Goal: Task Accomplishment & Management: Manage account settings

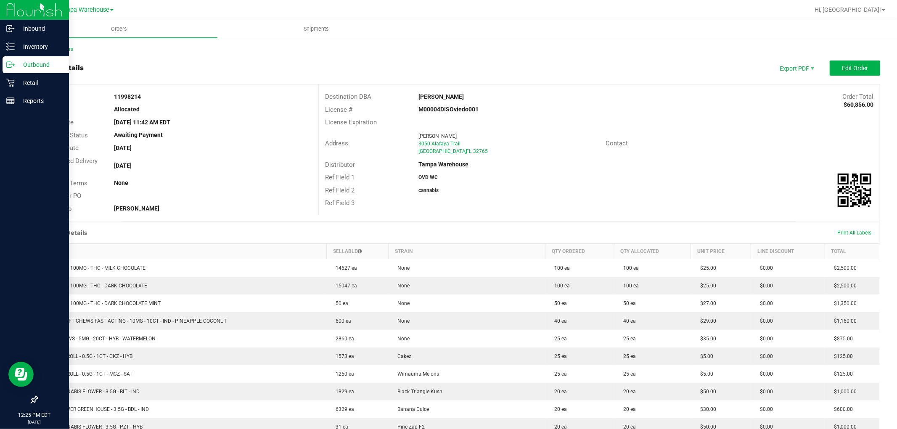
click at [32, 61] on p "Outbound" at bounding box center [40, 65] width 50 height 10
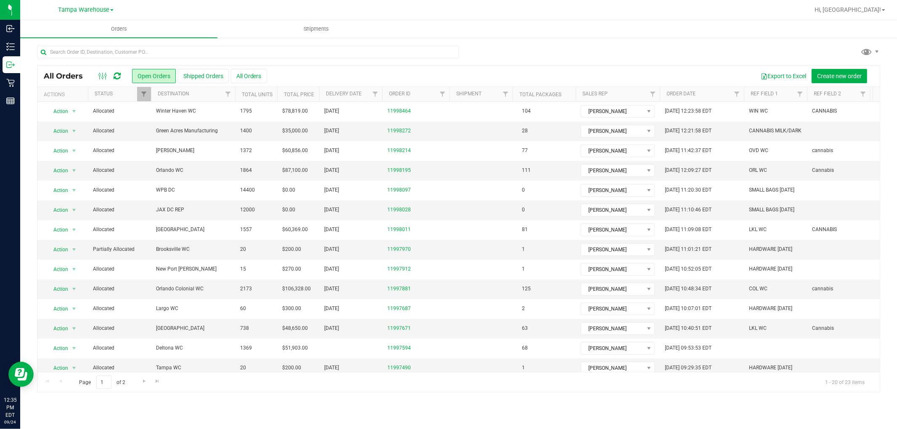
click at [116, 76] on icon at bounding box center [117, 76] width 7 height 8
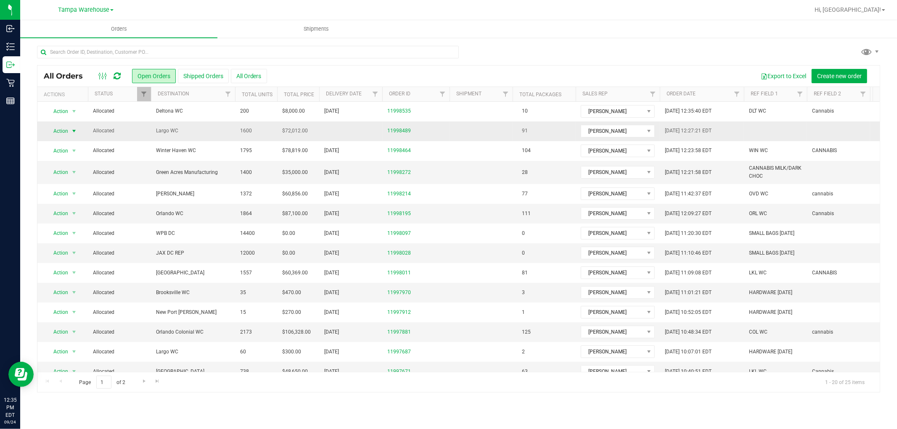
click at [72, 132] on span "select" at bounding box center [74, 131] width 7 height 7
click at [76, 171] on li "Edit order" at bounding box center [77, 170] width 63 height 13
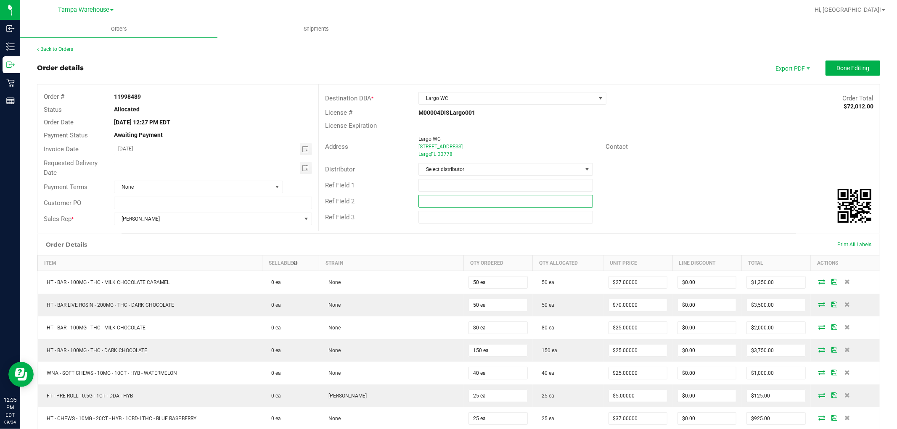
click at [439, 201] on input "text" at bounding box center [505, 201] width 174 height 13
paste input "cannabis"
type input "cannabis"
click at [441, 191] on input "text" at bounding box center [505, 185] width 174 height 13
click at [484, 188] on input "text" at bounding box center [505, 185] width 174 height 13
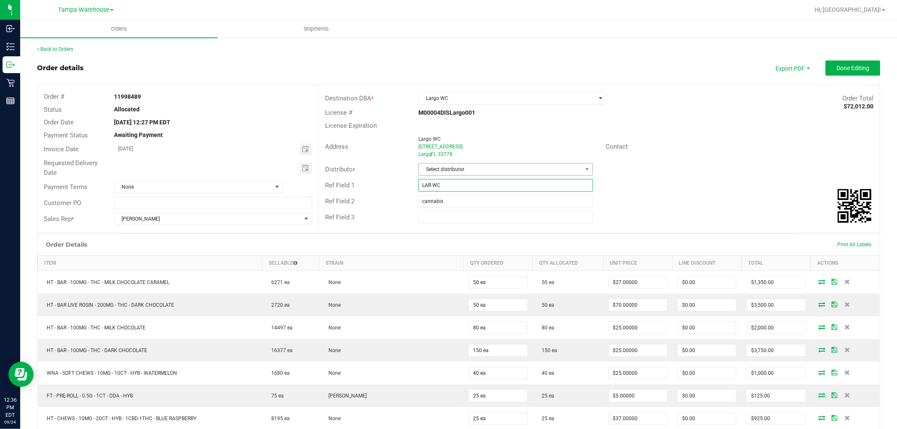
type input "LAR WC"
click at [496, 172] on span "Select distributor" at bounding box center [500, 170] width 163 height 12
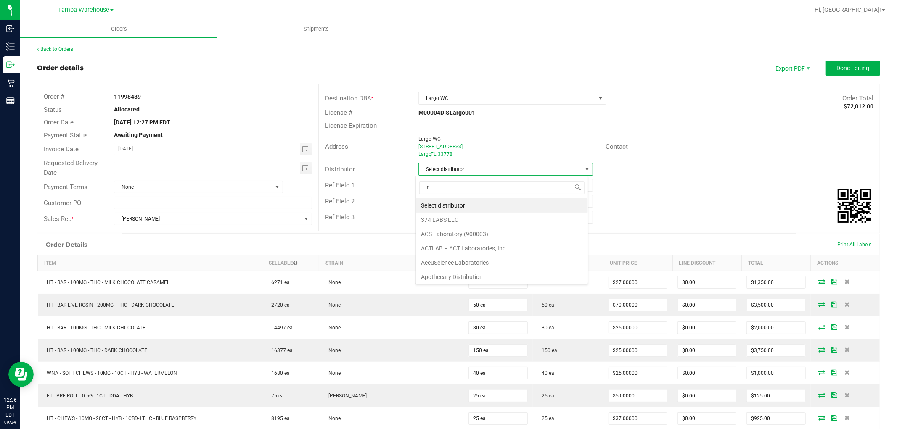
scroll to position [13, 173]
type input "tam"
click at [472, 223] on li "Tampa Warehouse" at bounding box center [502, 220] width 172 height 14
click at [308, 171] on span "Toggle calendar" at bounding box center [306, 168] width 12 height 12
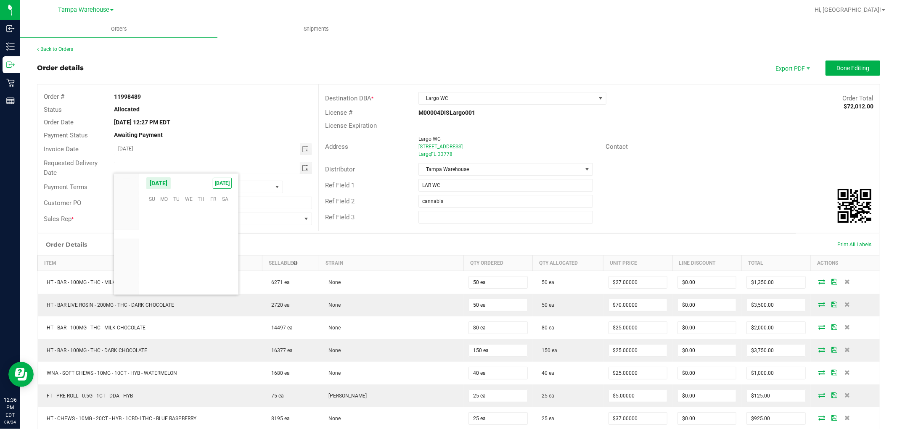
scroll to position [136365, 0]
click at [205, 251] on span "25" at bounding box center [201, 252] width 12 height 13
type input "[DATE]"
click at [843, 66] on span "Done Editing" at bounding box center [852, 68] width 33 height 7
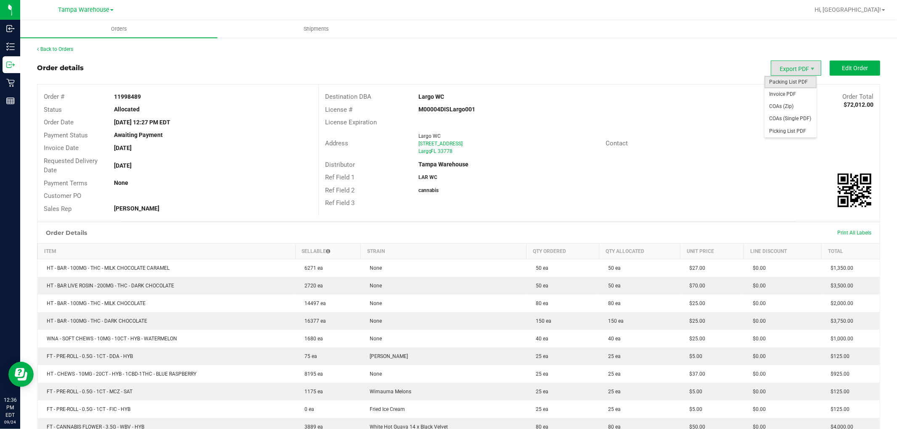
click at [794, 79] on span "Packing List PDF" at bounding box center [790, 82] width 52 height 12
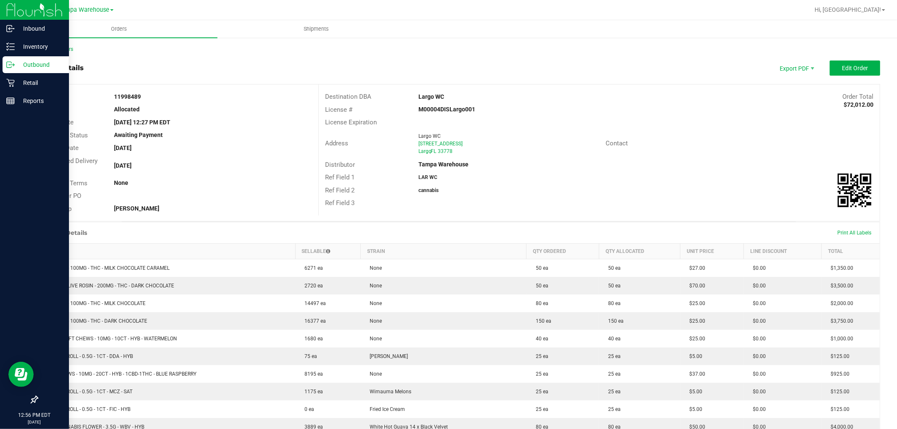
click at [22, 57] on div "Outbound" at bounding box center [36, 64] width 66 height 17
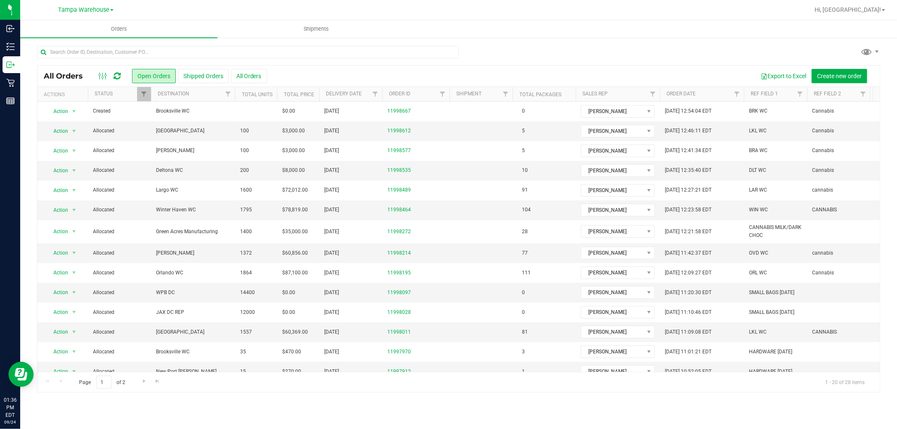
click at [119, 76] on icon at bounding box center [117, 76] width 7 height 8
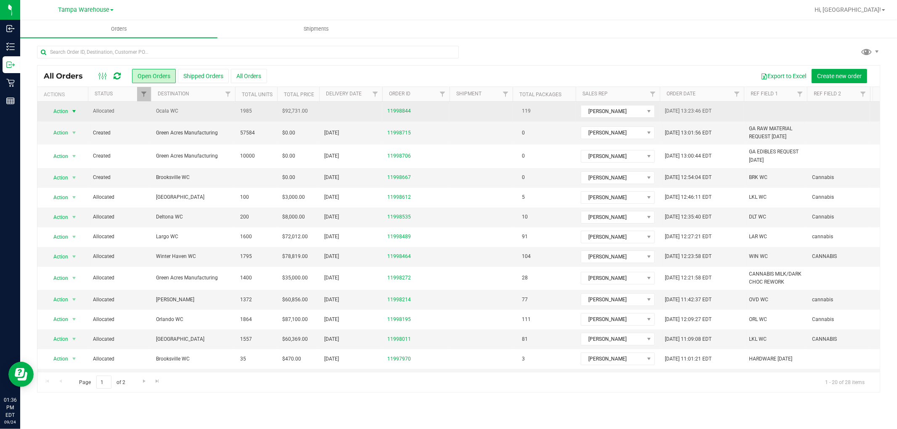
click at [61, 108] on span "Action" at bounding box center [57, 112] width 23 height 12
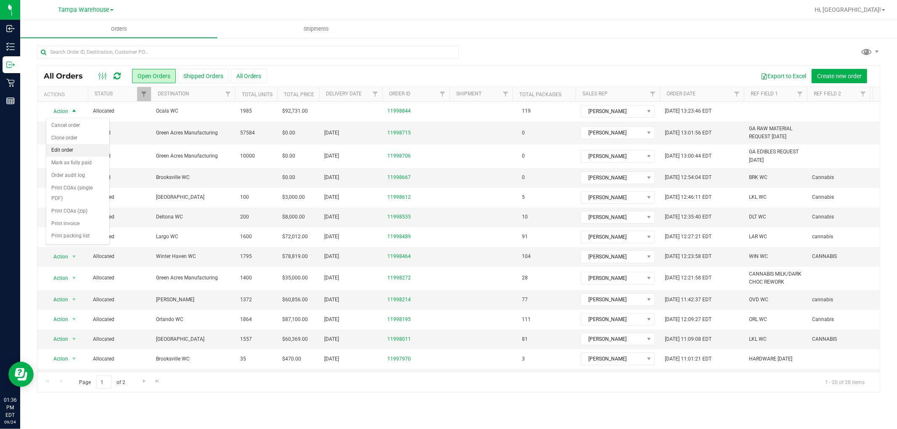
click at [69, 151] on li "Edit order" at bounding box center [77, 150] width 63 height 13
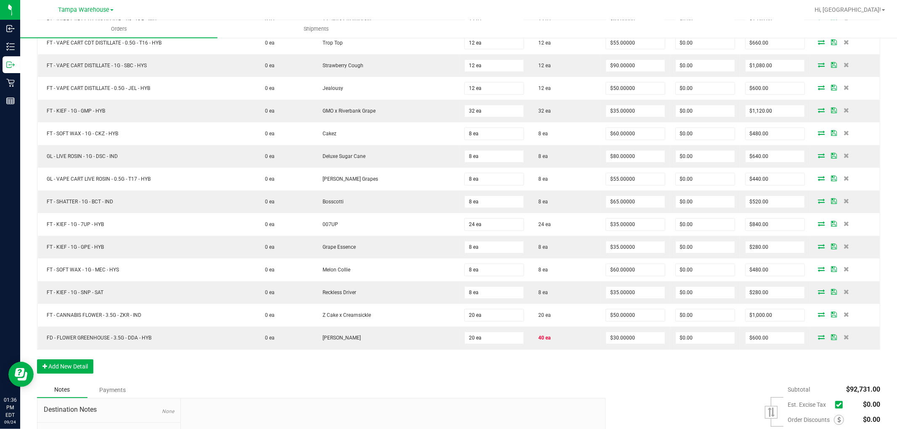
scroll to position [1860, 0]
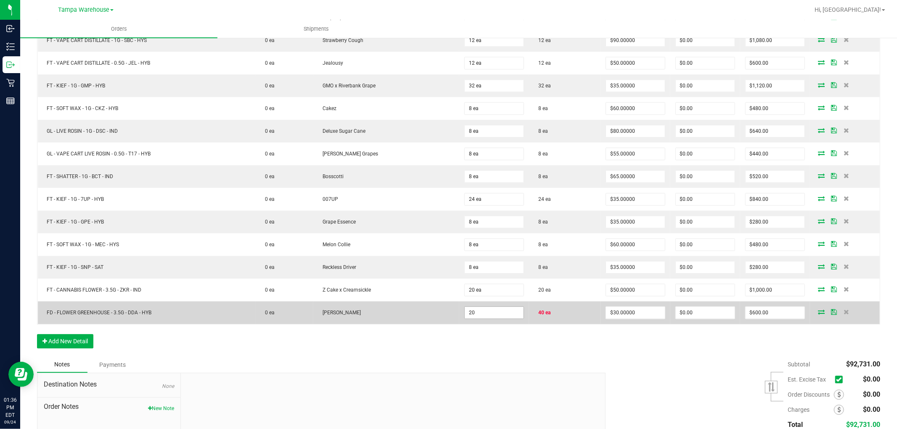
click at [484, 319] on input "20" at bounding box center [494, 313] width 59 height 12
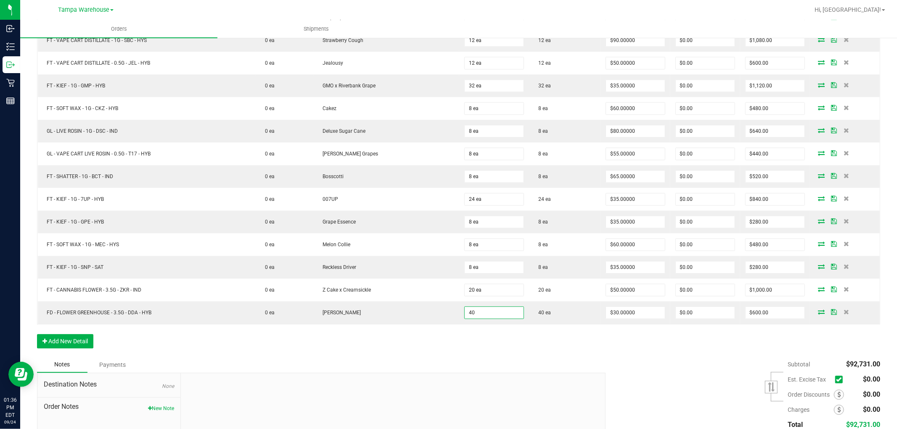
type input "40 ea"
type input "$1,200.00"
click at [486, 383] on div at bounding box center [393, 429] width 424 height 113
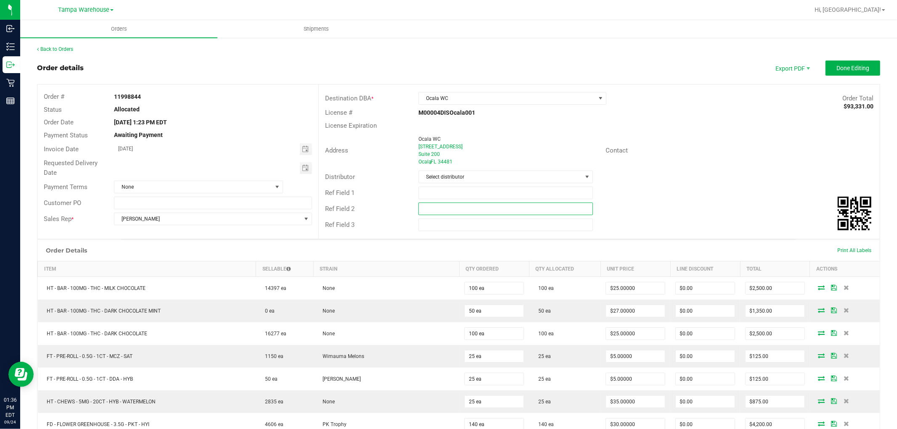
click at [494, 206] on input "text" at bounding box center [505, 209] width 174 height 13
paste input "cannabis"
type input "cannabis"
click at [494, 193] on input "text" at bounding box center [505, 193] width 174 height 13
type input "OCA WC"
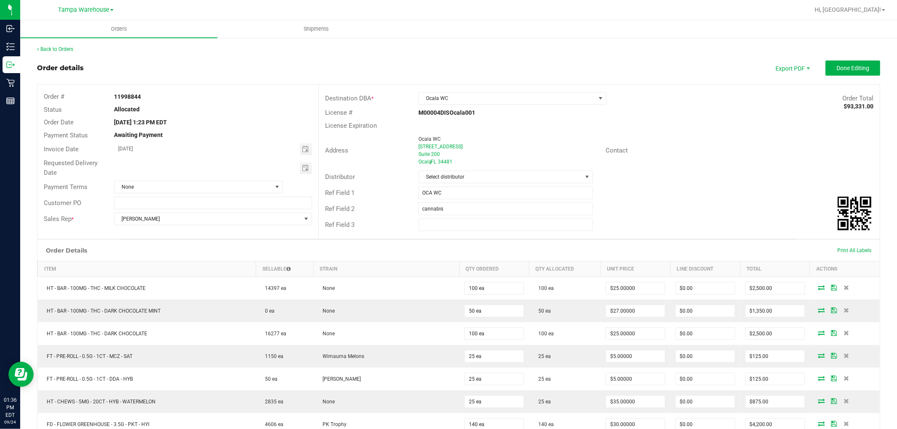
click at [490, 184] on div "Distributor Select distributor" at bounding box center [599, 177] width 561 height 16
click at [494, 176] on span "Select distributor" at bounding box center [500, 177] width 163 height 12
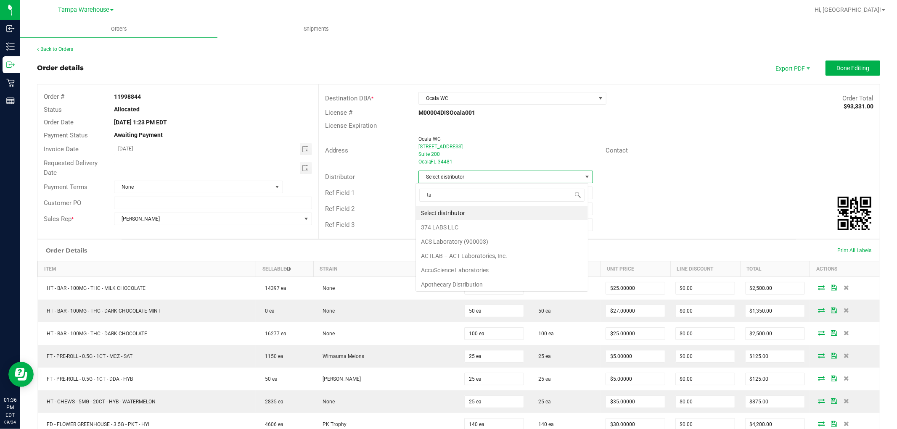
scroll to position [13, 173]
type input "tam"
click at [451, 228] on li "Tampa Warehouse" at bounding box center [502, 227] width 172 height 14
click at [306, 165] on span "Toggle calendar" at bounding box center [305, 168] width 7 height 7
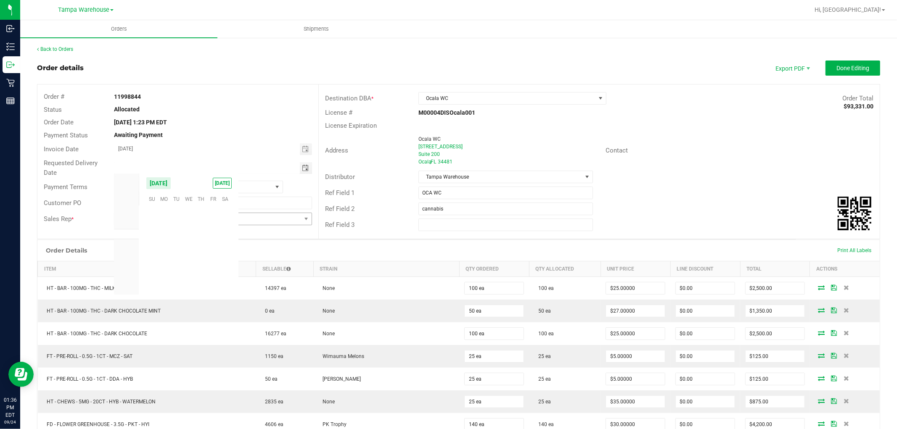
scroll to position [136365, 0]
click at [200, 252] on span "25" at bounding box center [201, 252] width 12 height 13
type input "[DATE]"
click at [846, 65] on span "Done Editing" at bounding box center [852, 68] width 33 height 7
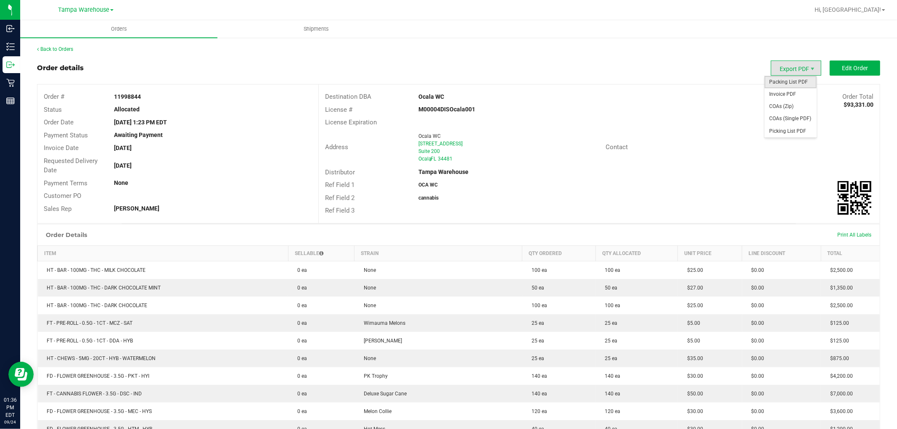
click at [787, 79] on span "Packing List PDF" at bounding box center [790, 82] width 52 height 12
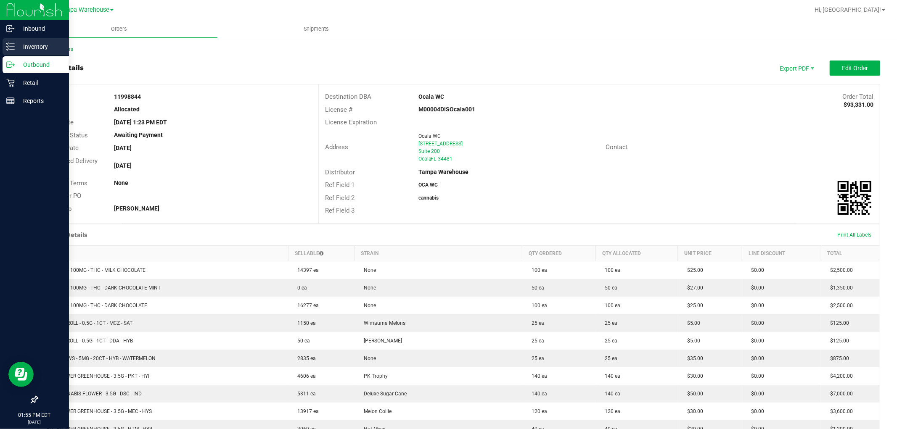
click at [18, 45] on p "Inventory" at bounding box center [40, 47] width 50 height 10
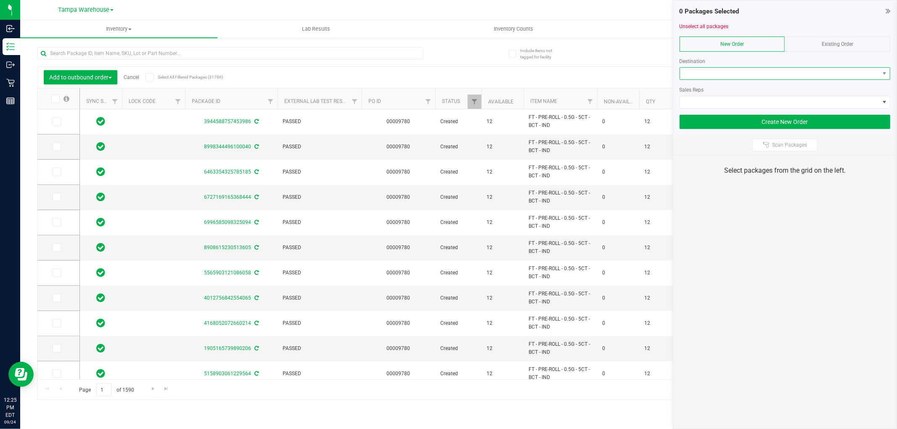
click at [793, 74] on span at bounding box center [779, 74] width 199 height 12
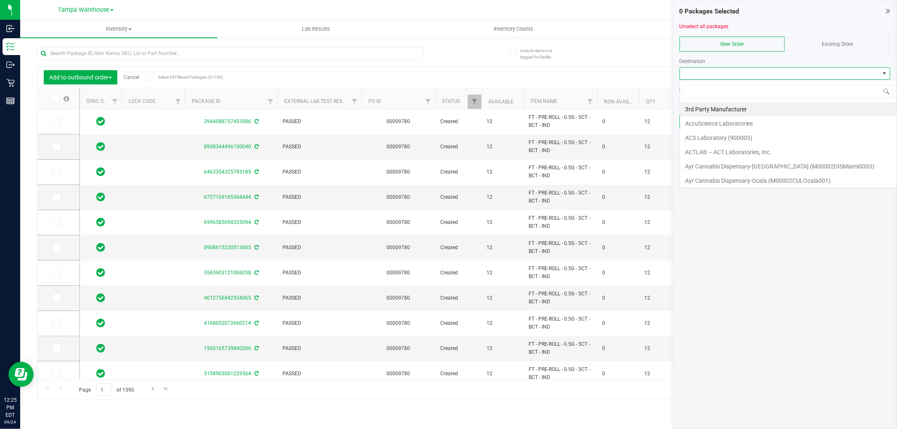
scroll to position [13, 211]
type input "LARG"
click at [759, 103] on li "Largo WC" at bounding box center [785, 109] width 210 height 14
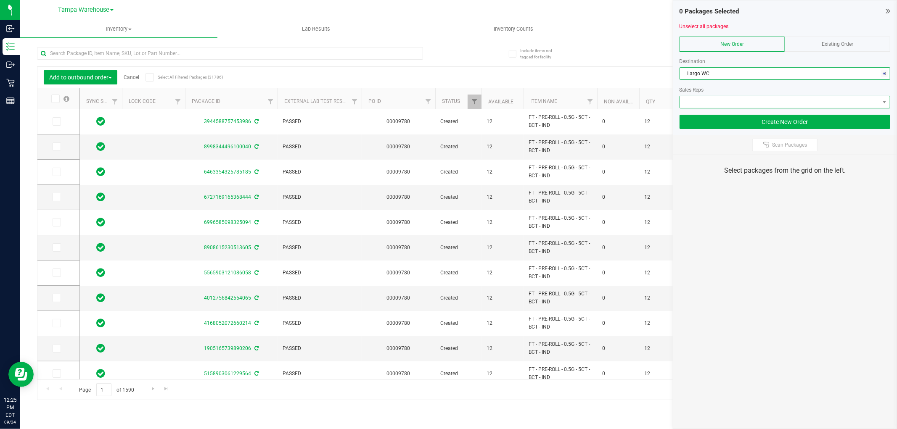
click at [759, 103] on span at bounding box center [779, 102] width 199 height 12
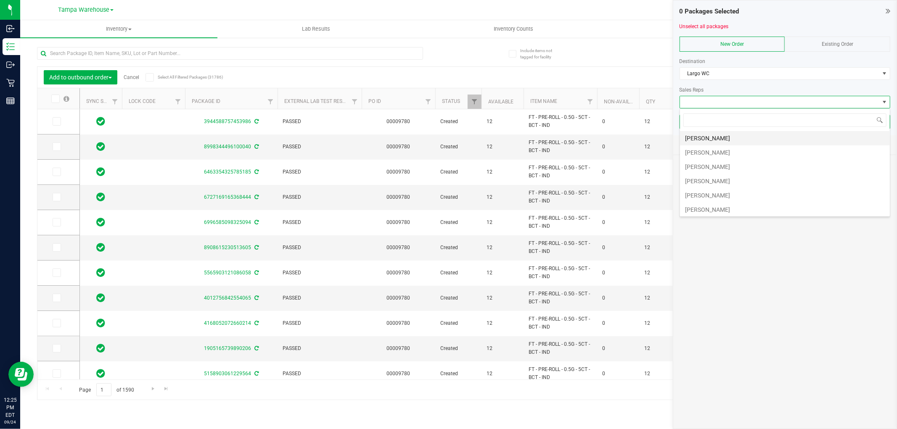
scroll to position [47, 0]
click at [716, 172] on li "[PERSON_NAME]" at bounding box center [785, 177] width 210 height 14
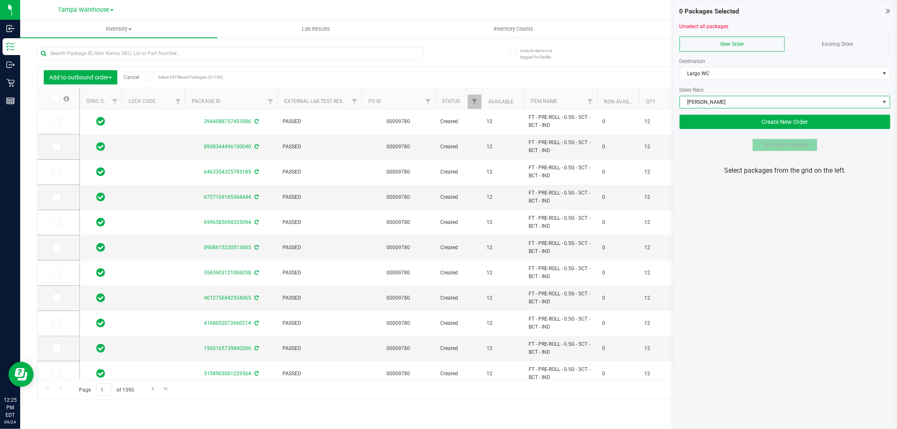
click at [775, 149] on button "Scan Packages" at bounding box center [784, 145] width 65 height 13
click at [789, 219] on div "0 Packages Selected Unselect all packages New Order Existing Order Destination …" at bounding box center [785, 214] width 224 height 429
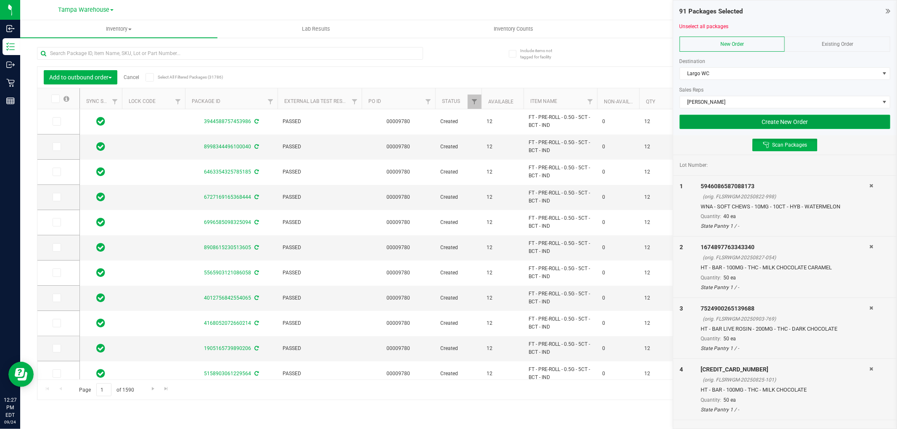
click at [848, 125] on button "Create New Order" at bounding box center [784, 122] width 211 height 14
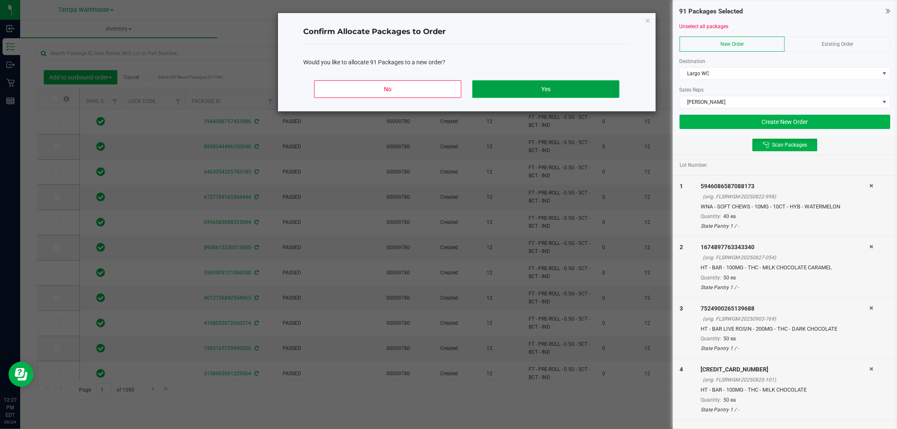
click at [598, 91] on button "Yes" at bounding box center [545, 89] width 147 height 18
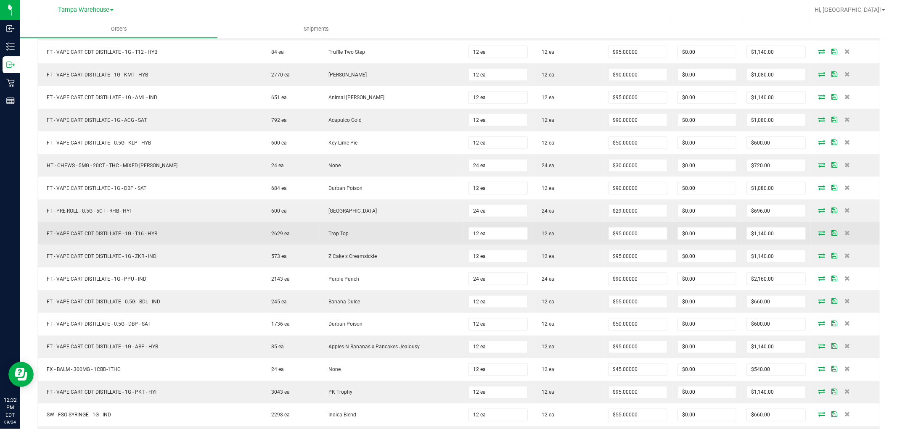
scroll to position [934, 0]
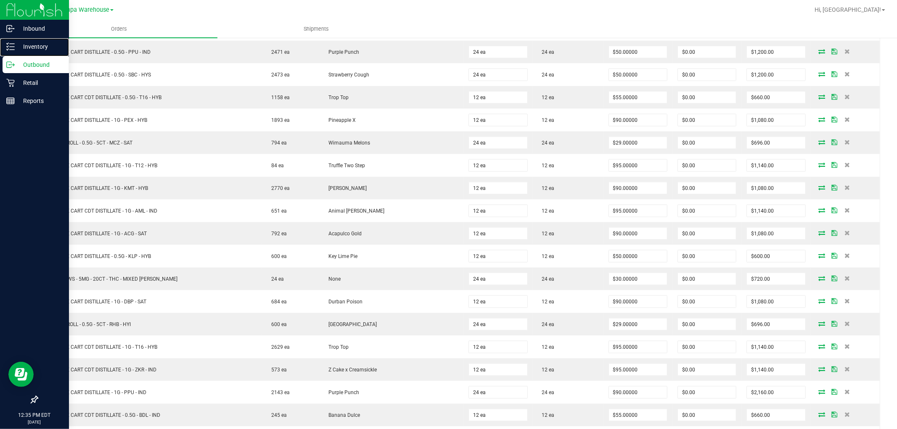
click at [19, 48] on p "Inventory" at bounding box center [40, 47] width 50 height 10
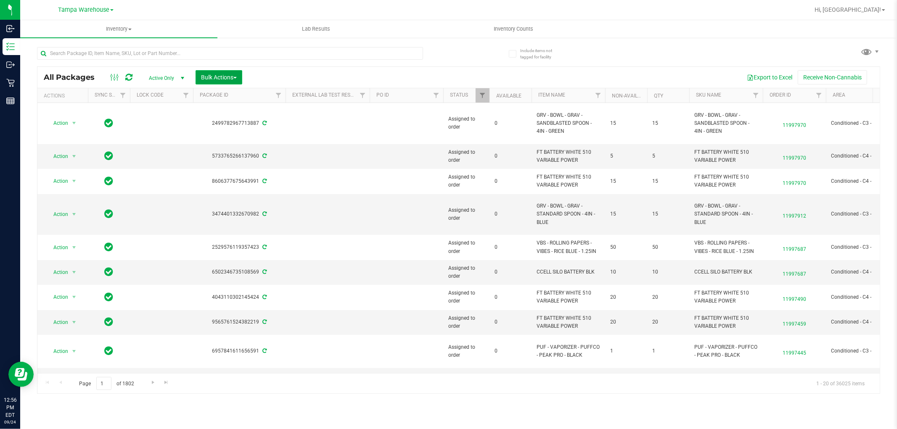
click at [237, 76] on span "Bulk Actions" at bounding box center [219, 77] width 36 height 7
click at [240, 93] on span "Add to outbound order" at bounding box center [229, 96] width 57 height 7
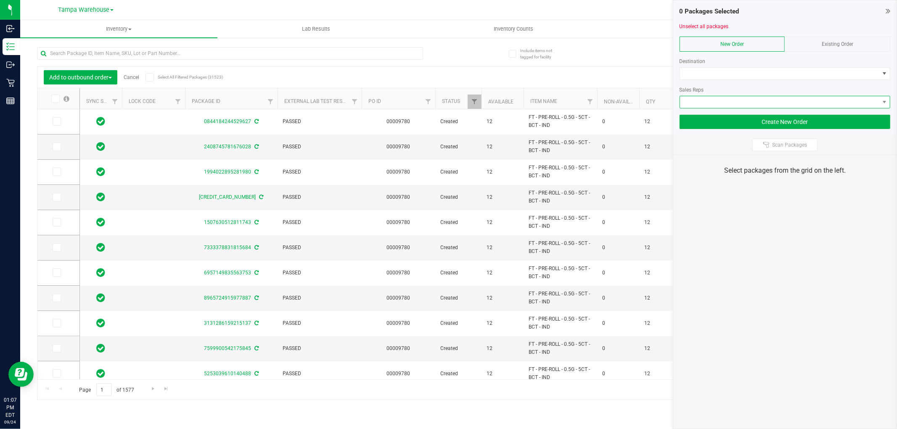
click at [799, 106] on span at bounding box center [779, 102] width 199 height 12
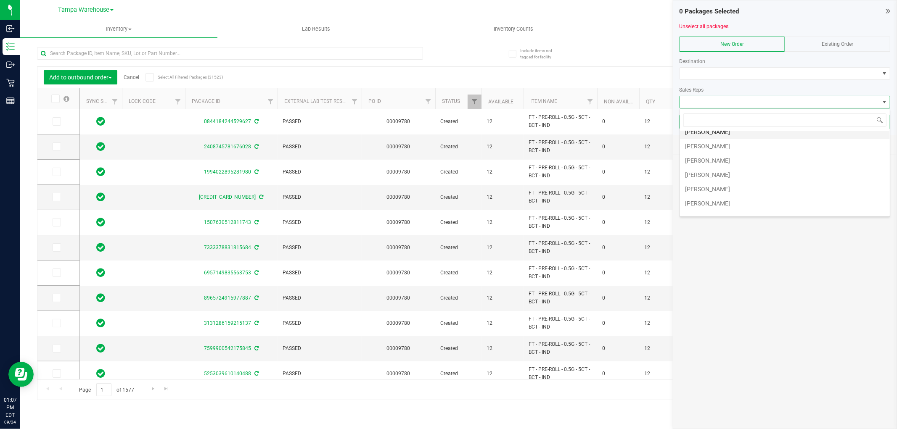
scroll to position [47, 0]
click at [730, 178] on li "[PERSON_NAME]" at bounding box center [785, 177] width 210 height 14
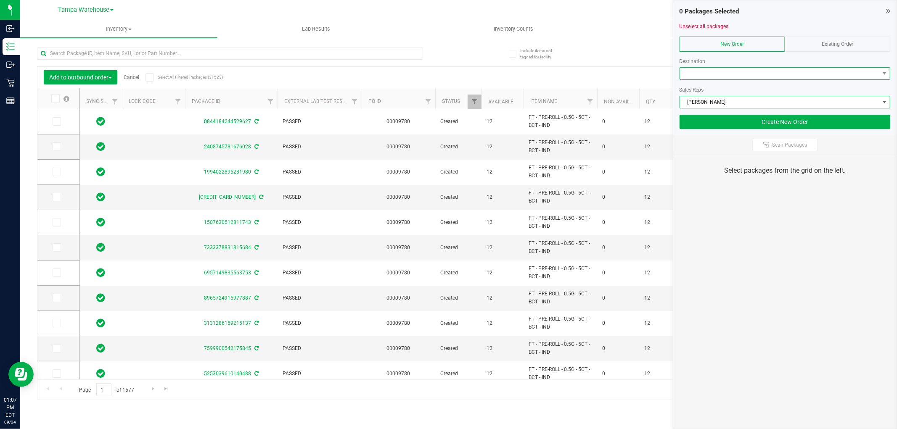
click at [766, 74] on span at bounding box center [779, 74] width 199 height 12
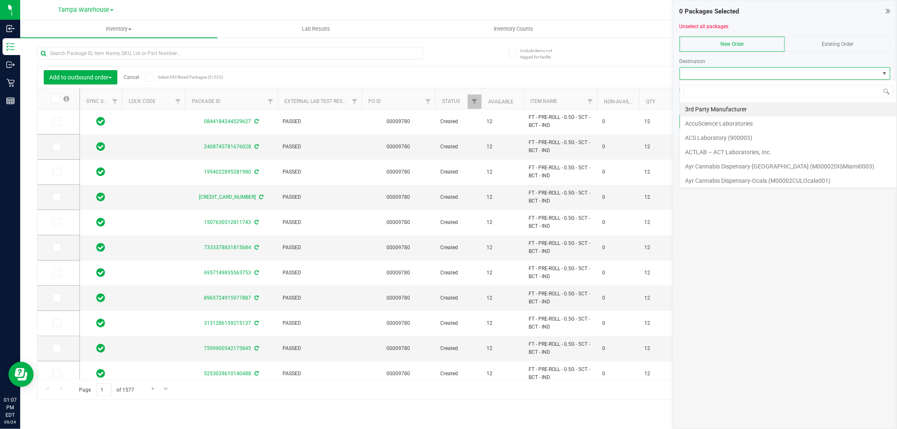
scroll to position [13, 211]
type input "oca"
click at [724, 163] on li "Ocala WC" at bounding box center [785, 166] width 210 height 14
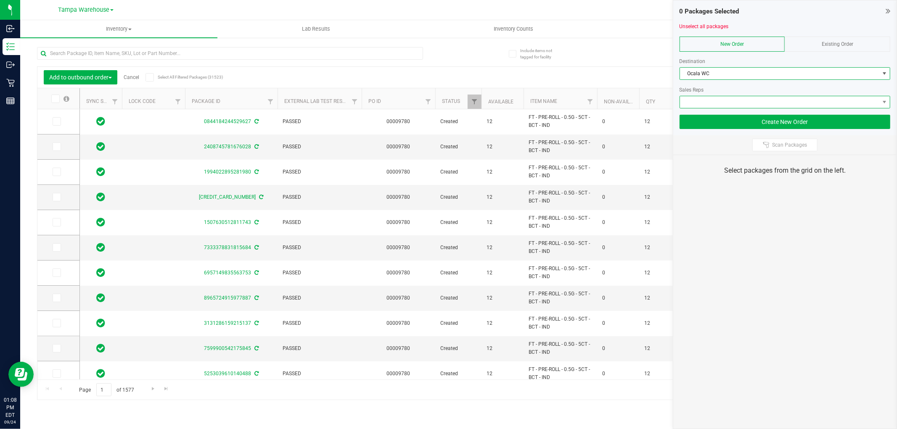
click at [753, 98] on span at bounding box center [779, 102] width 199 height 12
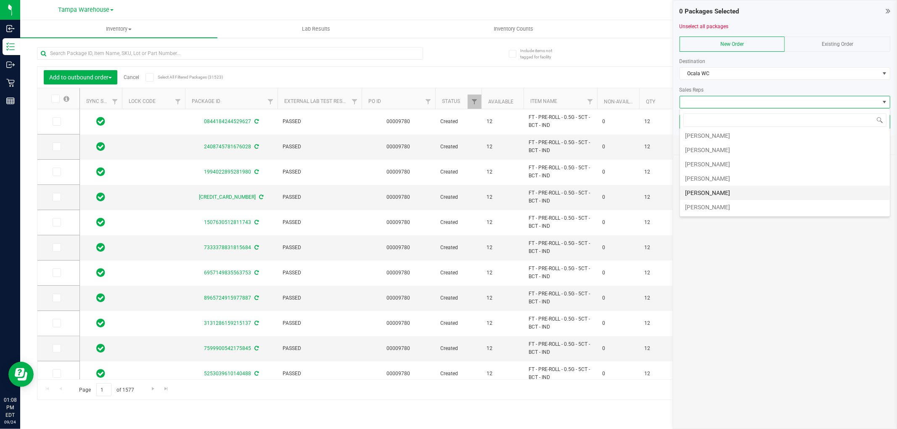
scroll to position [47, 0]
click at [732, 178] on li "[PERSON_NAME]" at bounding box center [785, 177] width 210 height 14
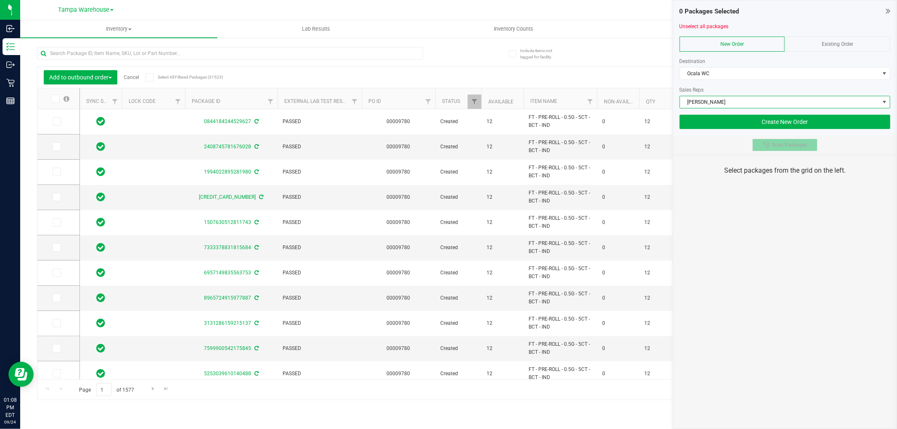
click at [763, 143] on icon at bounding box center [766, 145] width 7 height 7
click at [772, 222] on div "0 Packages Selected Unselect all packages New Order Existing Order Destination …" at bounding box center [785, 214] width 224 height 429
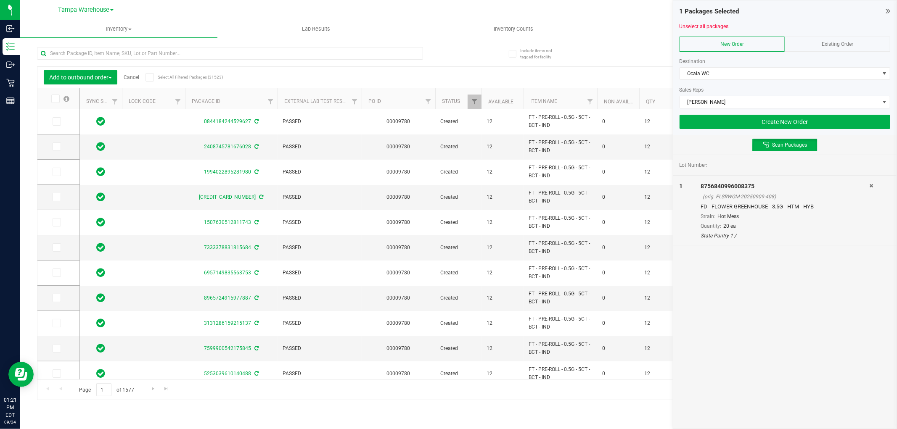
click at [776, 314] on div "Lot Number: 1 8756840996008375 (orig. FLSRWGM-20250909-408) FD - FLOWER GREENHO…" at bounding box center [784, 292] width 223 height 274
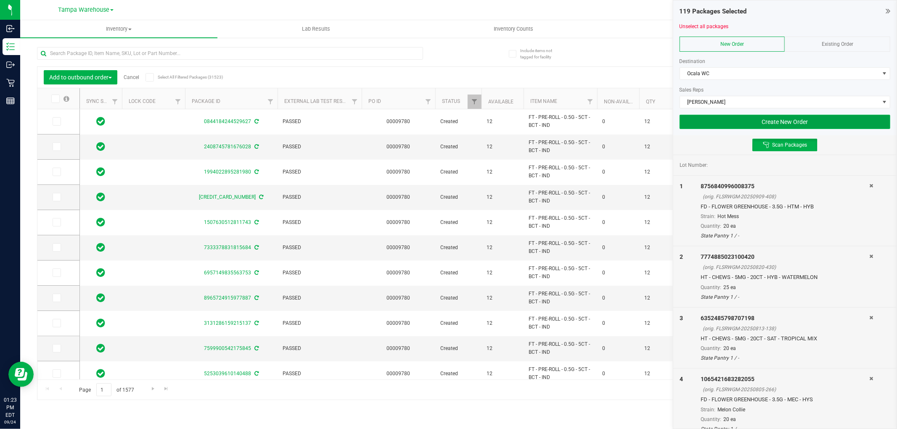
click at [736, 122] on button "Create New Order" at bounding box center [784, 122] width 211 height 14
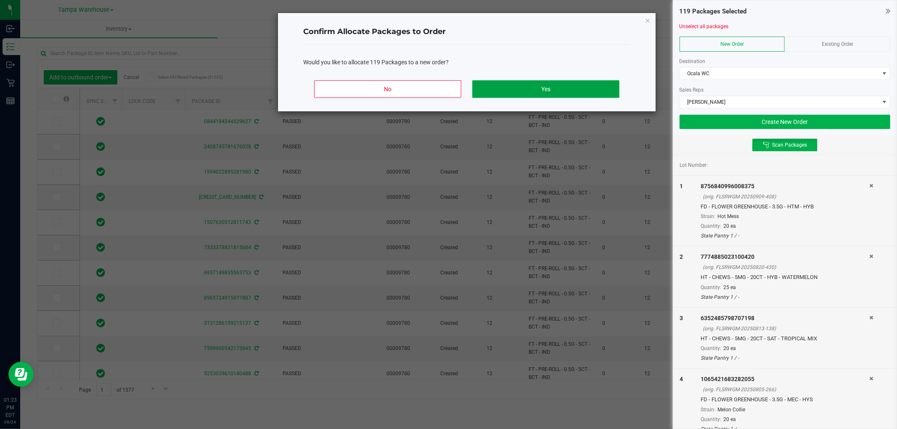
click at [570, 86] on button "Yes" at bounding box center [545, 89] width 147 height 18
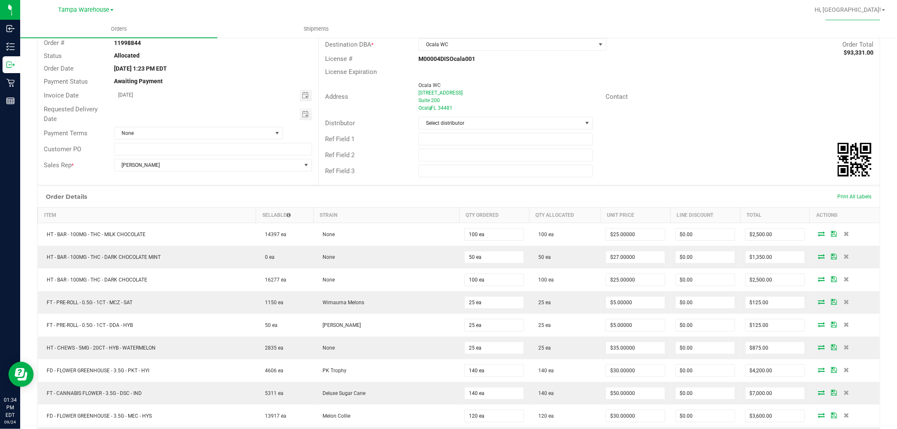
scroll to position [233, 0]
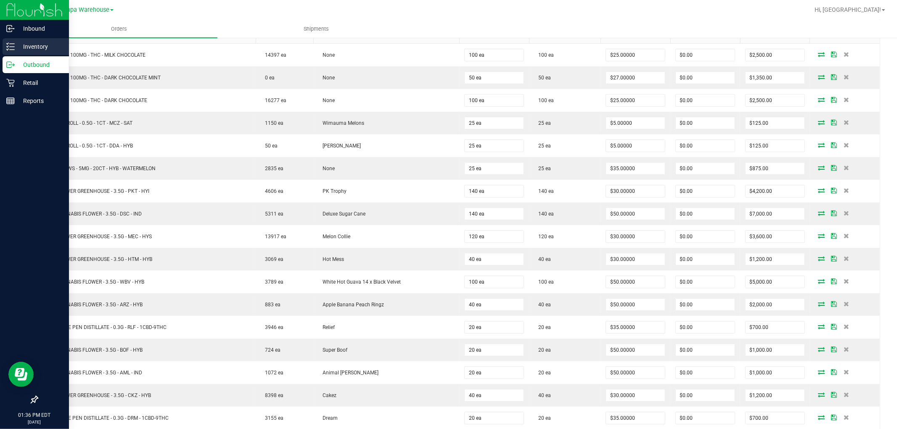
click at [33, 53] on div "Inventory" at bounding box center [36, 46] width 66 height 17
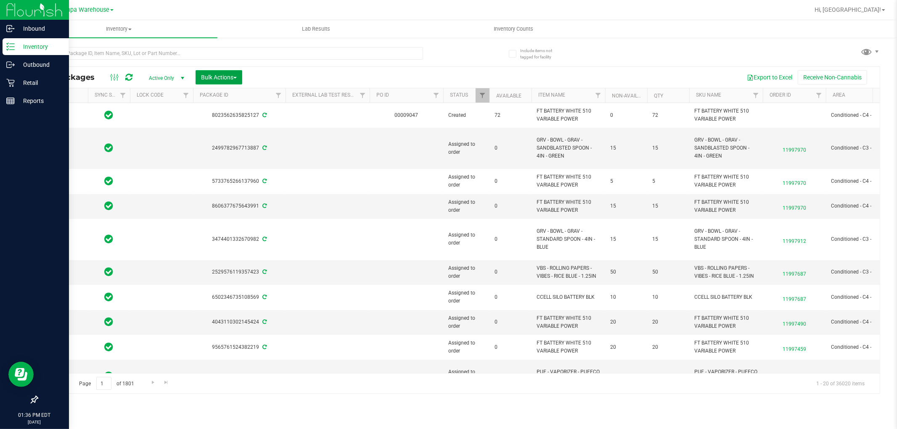
click at [212, 79] on span "Bulk Actions" at bounding box center [219, 77] width 36 height 7
click at [232, 98] on span "Add to outbound order" at bounding box center [229, 96] width 57 height 7
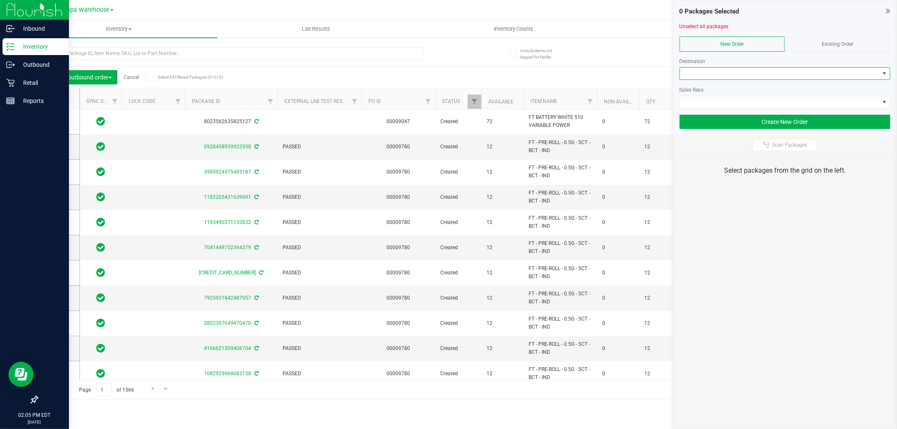
click at [696, 76] on span at bounding box center [779, 74] width 199 height 12
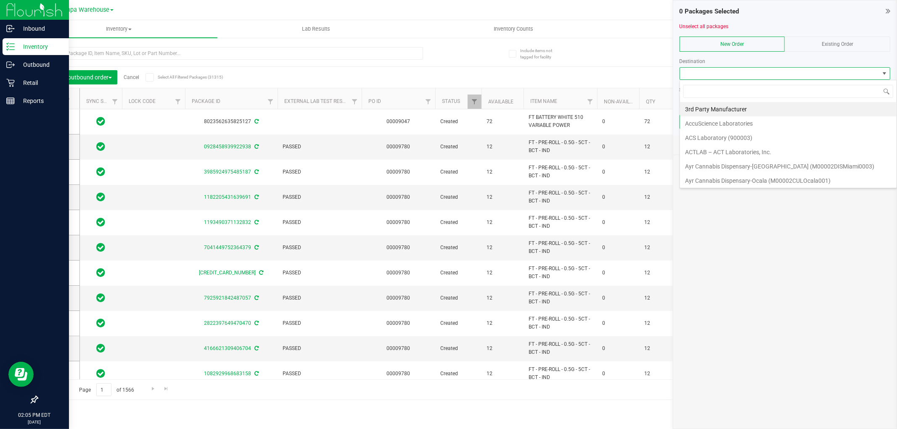
scroll to position [13, 211]
type input "south"
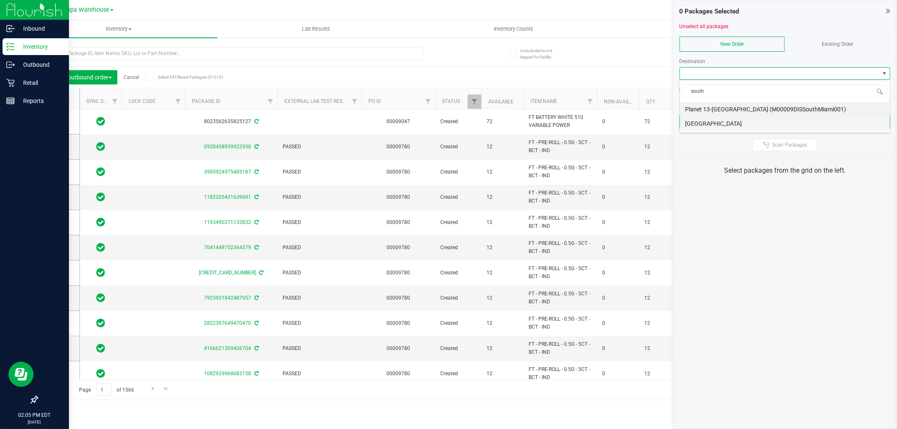
click at [743, 121] on li "South Tampa WC" at bounding box center [785, 123] width 210 height 14
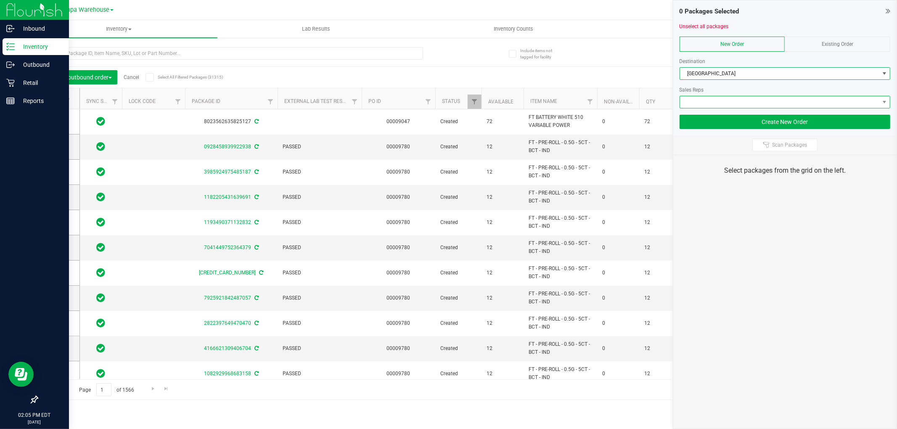
click at [751, 99] on span at bounding box center [779, 102] width 199 height 12
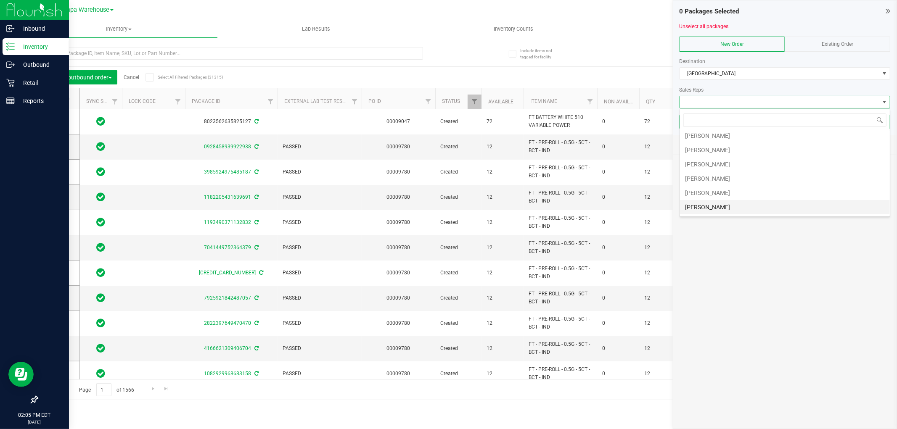
scroll to position [47, 0]
click at [739, 178] on li "[PERSON_NAME]" at bounding box center [785, 177] width 210 height 14
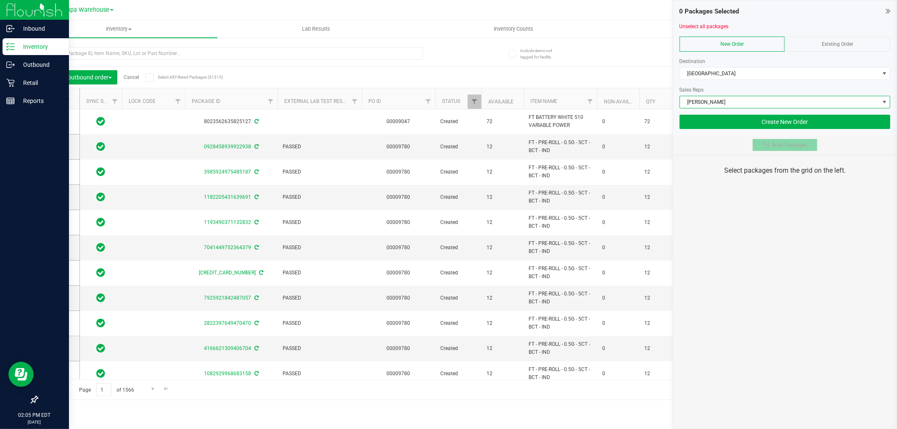
click at [775, 147] on span "Scan Packages" at bounding box center [789, 145] width 35 height 7
click at [767, 211] on div "0 Packages Selected Unselect all packages New Order Existing Order Destination …" at bounding box center [785, 214] width 224 height 429
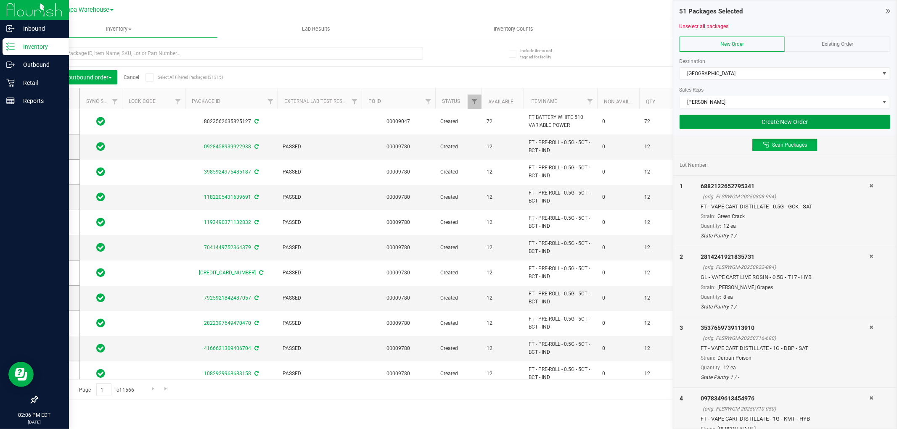
click at [830, 127] on button "Create New Order" at bounding box center [784, 122] width 211 height 14
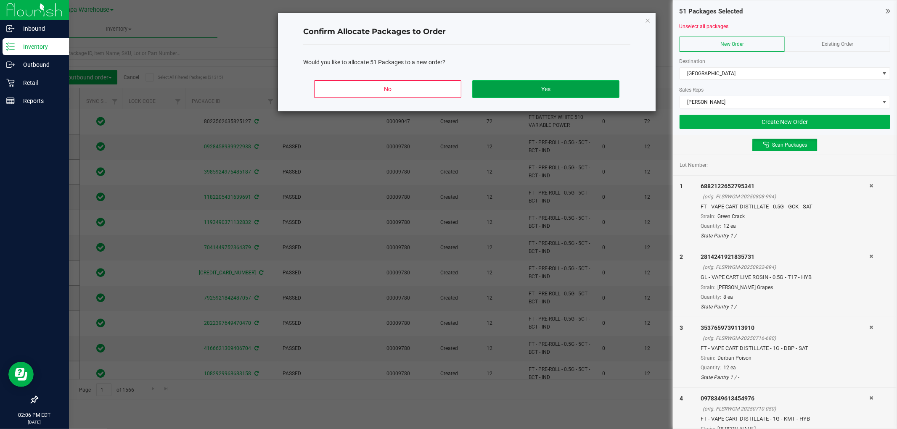
click at [568, 82] on button "Yes" at bounding box center [545, 89] width 147 height 18
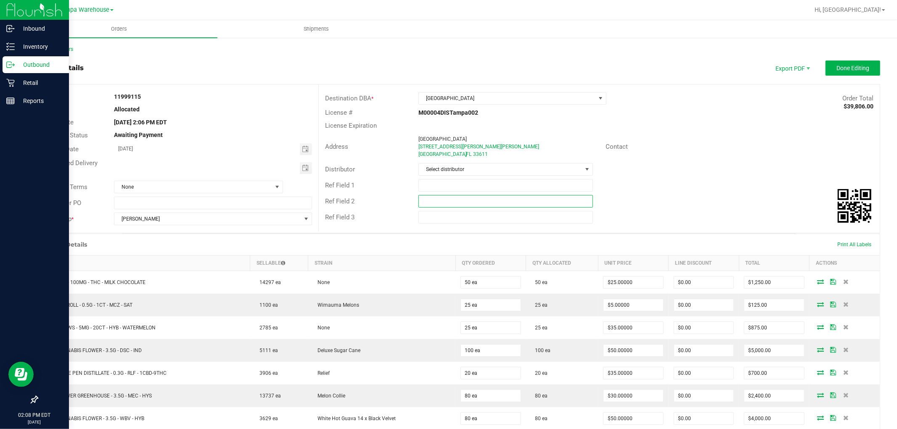
click at [546, 204] on input "text" at bounding box center [505, 201] width 174 height 13
paste input "cannabis"
type input "cannabis"
click at [527, 186] on input "text" at bounding box center [505, 185] width 174 height 13
type input "SOT WC"
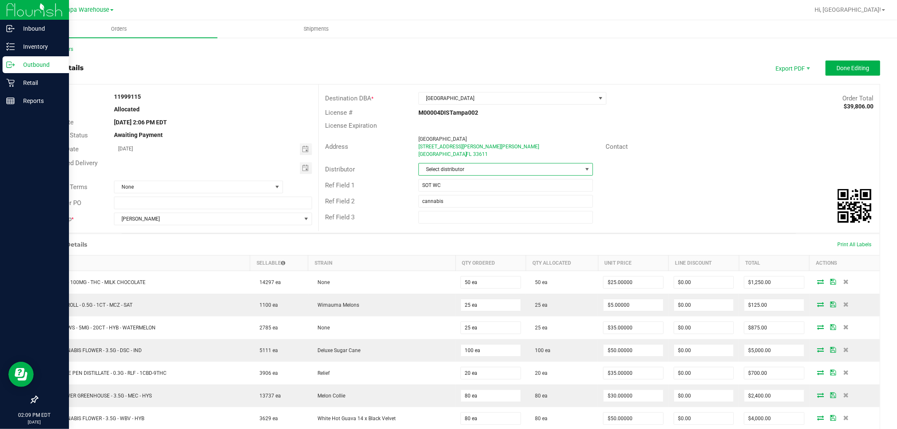
click at [536, 168] on span "Select distributor" at bounding box center [500, 170] width 163 height 12
type input "tam"
click at [478, 220] on li "Tampa Warehouse" at bounding box center [502, 220] width 172 height 14
click at [306, 166] on span "Toggle calendar" at bounding box center [305, 168] width 7 height 7
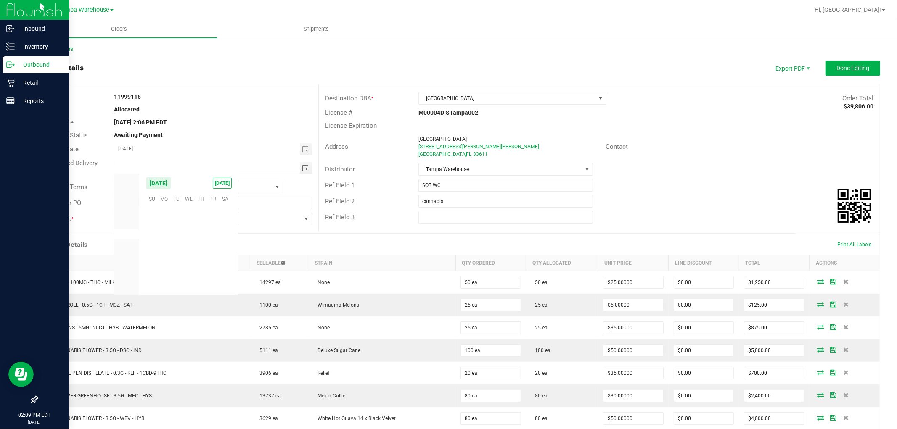
scroll to position [136365, 0]
click at [204, 248] on span "25" at bounding box center [201, 252] width 12 height 13
type input "[DATE]"
drag, startPoint x: 730, startPoint y: 174, endPoint x: 855, endPoint y: 152, distance: 127.3
click at [731, 174] on div "Distributor Tampa Warehouse" at bounding box center [599, 169] width 561 height 16
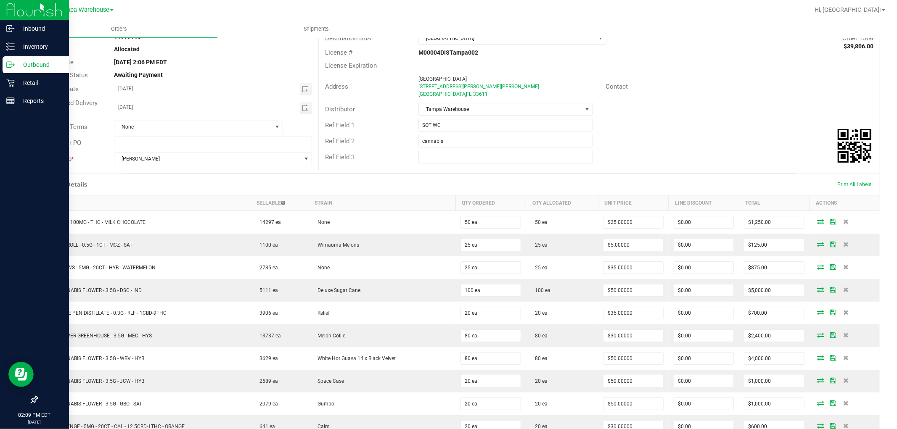
scroll to position [0, 0]
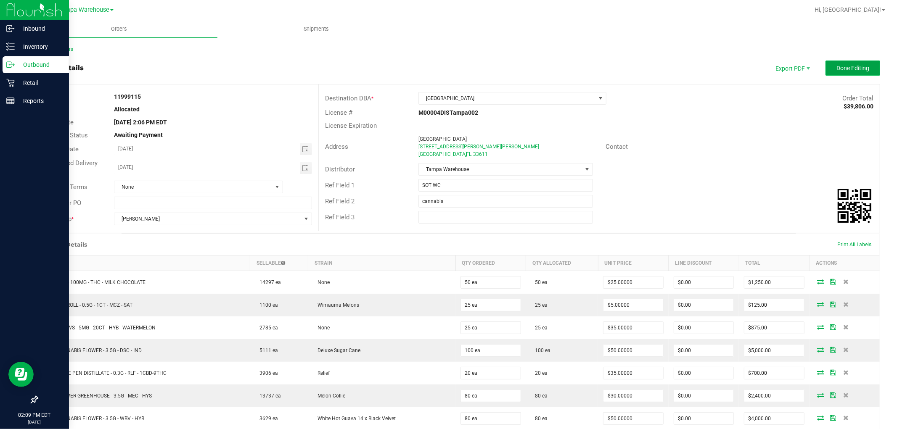
click at [856, 71] on span "Done Editing" at bounding box center [852, 68] width 33 height 7
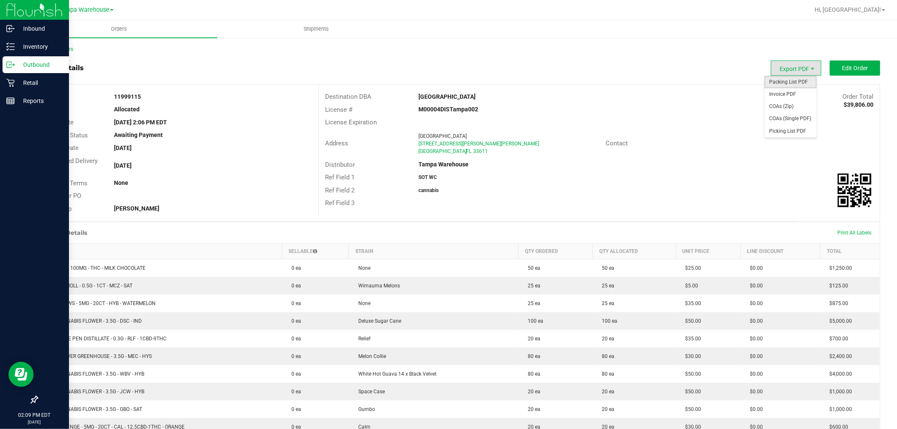
click at [785, 81] on span "Packing List PDF" at bounding box center [790, 82] width 52 height 12
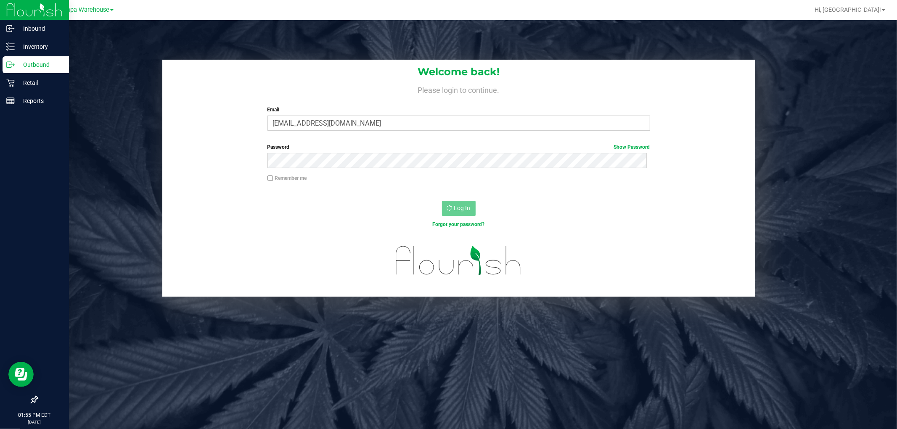
drag, startPoint x: 20, startPoint y: 62, endPoint x: 27, endPoint y: 56, distance: 9.8
click at [20, 62] on p "Outbound" at bounding box center [40, 65] width 50 height 10
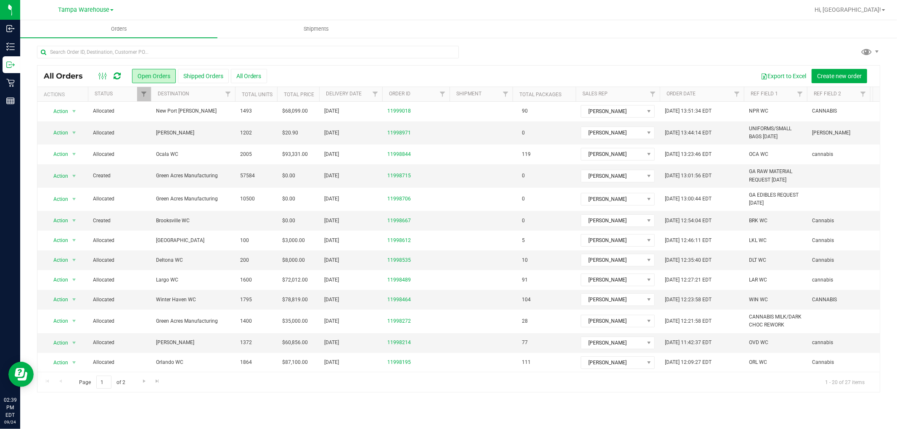
click at [115, 79] on icon at bounding box center [117, 76] width 7 height 8
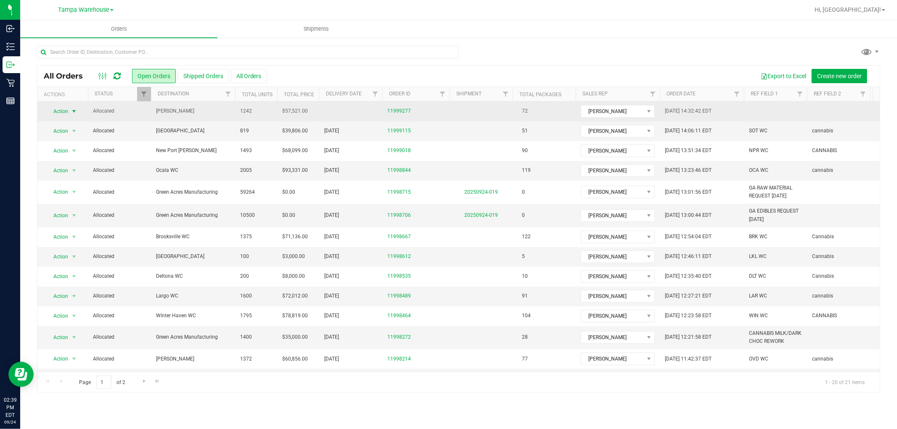
click at [77, 110] on span "select" at bounding box center [74, 111] width 7 height 7
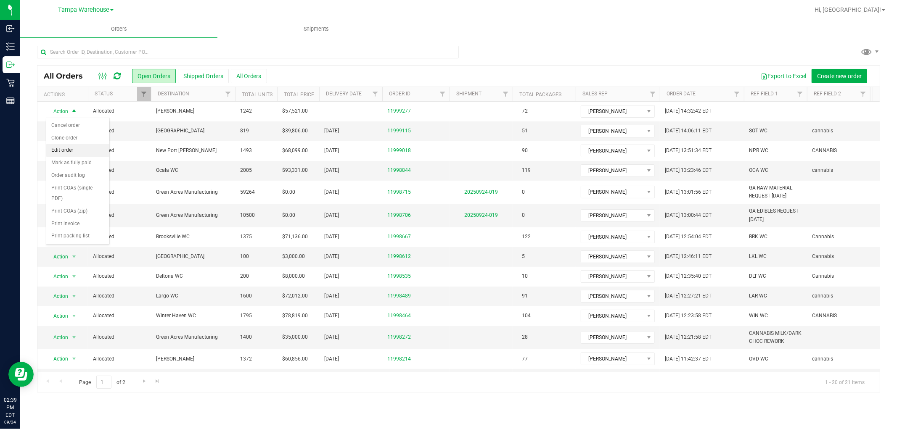
click at [62, 152] on li "Edit order" at bounding box center [77, 150] width 63 height 13
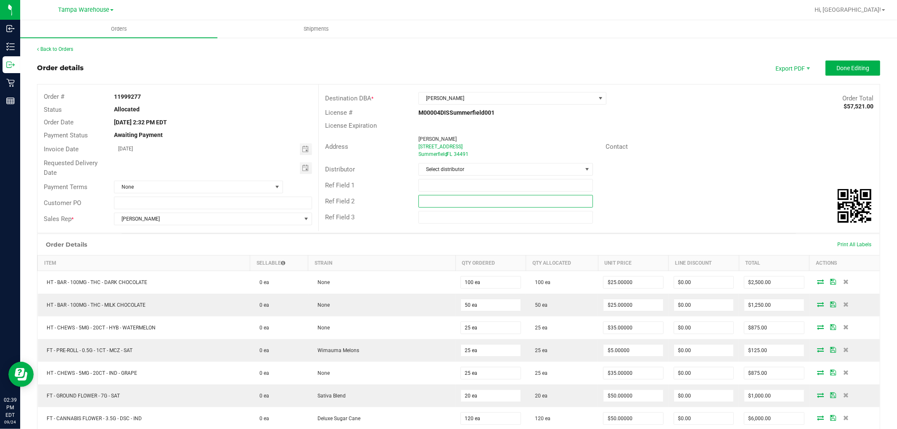
click at [460, 203] on input "text" at bounding box center [505, 201] width 174 height 13
paste input "cannabis"
type input "cannabis"
click at [455, 186] on input "text" at bounding box center [505, 185] width 174 height 13
type input "SUM WC"
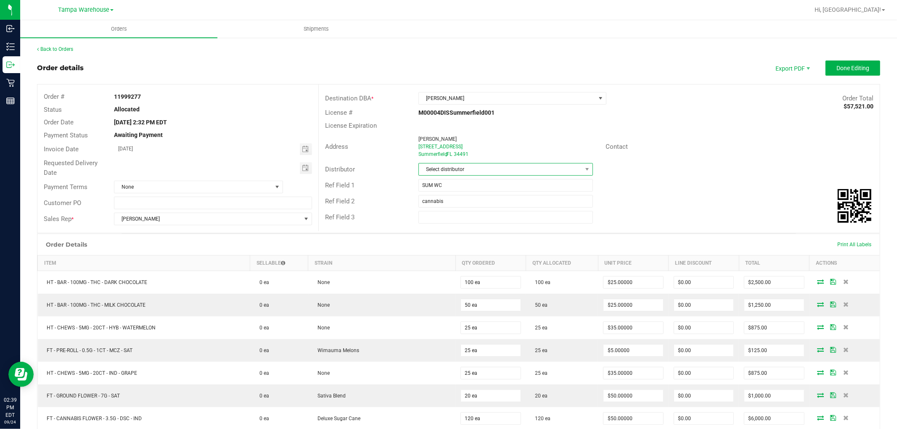
click at [467, 166] on span "Select distributor" at bounding box center [500, 170] width 163 height 12
type input "tam"
click at [461, 222] on li "Tampa Warehouse" at bounding box center [502, 220] width 172 height 14
click at [303, 167] on span "Toggle calendar" at bounding box center [305, 168] width 7 height 7
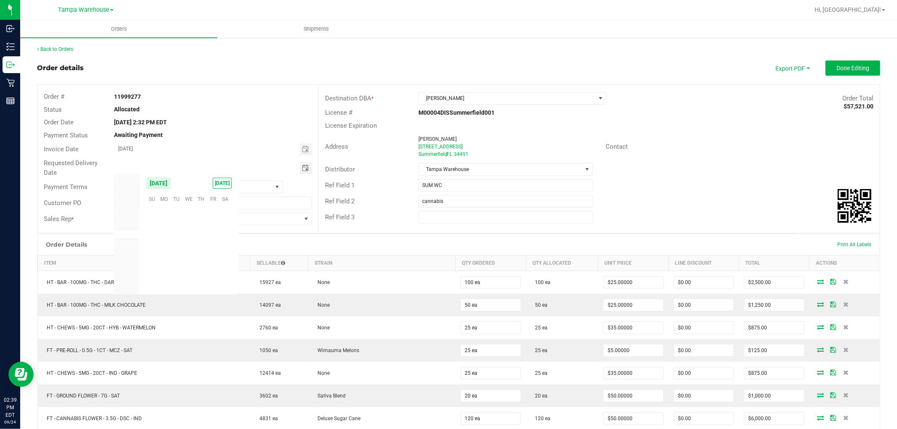
scroll to position [136365, 0]
click at [203, 251] on span "25" at bounding box center [201, 252] width 12 height 13
type input "[DATE]"
click at [788, 123] on div "License Expiration" at bounding box center [599, 125] width 561 height 13
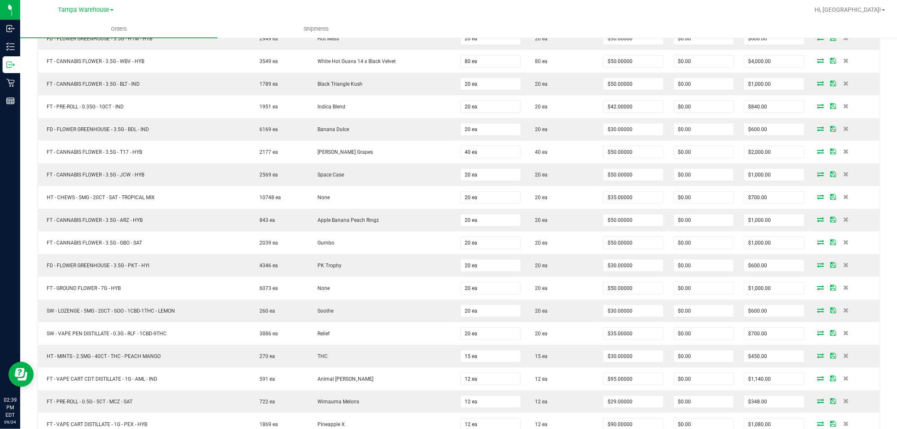
scroll to position [0, 0]
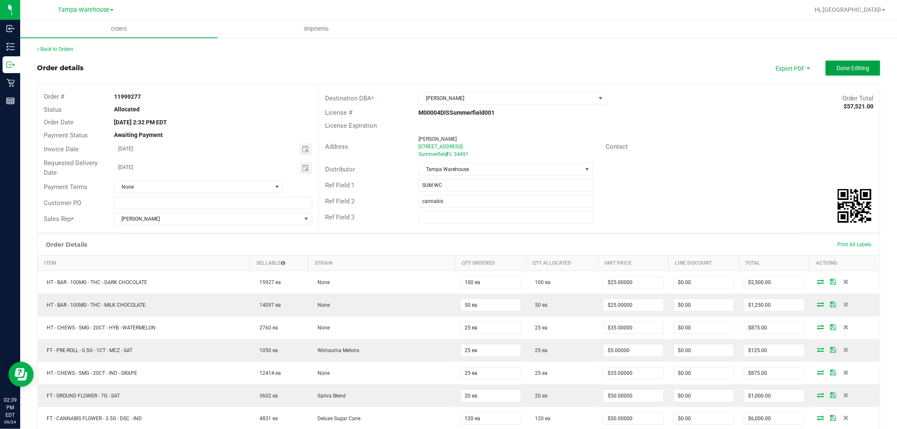
click at [858, 73] on button "Done Editing" at bounding box center [852, 68] width 55 height 15
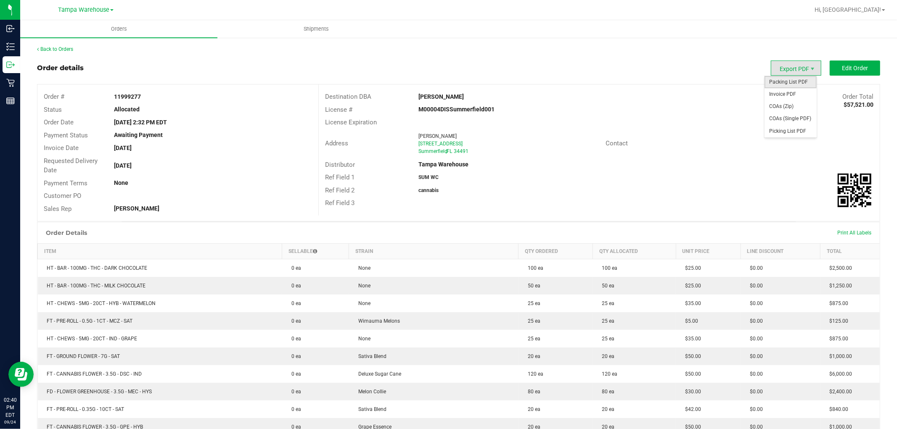
click at [778, 78] on span "Packing List PDF" at bounding box center [790, 82] width 52 height 12
click at [868, 11] on span "Hi, [GEOGRAPHIC_DATA]!" at bounding box center [847, 9] width 66 height 7
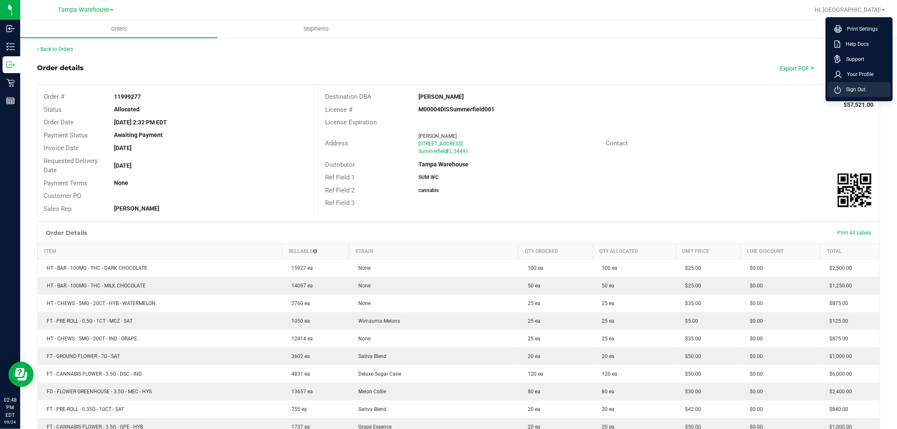
click at [878, 86] on li "Sign Out" at bounding box center [858, 89] width 63 height 15
